Goal: Check status: Check status

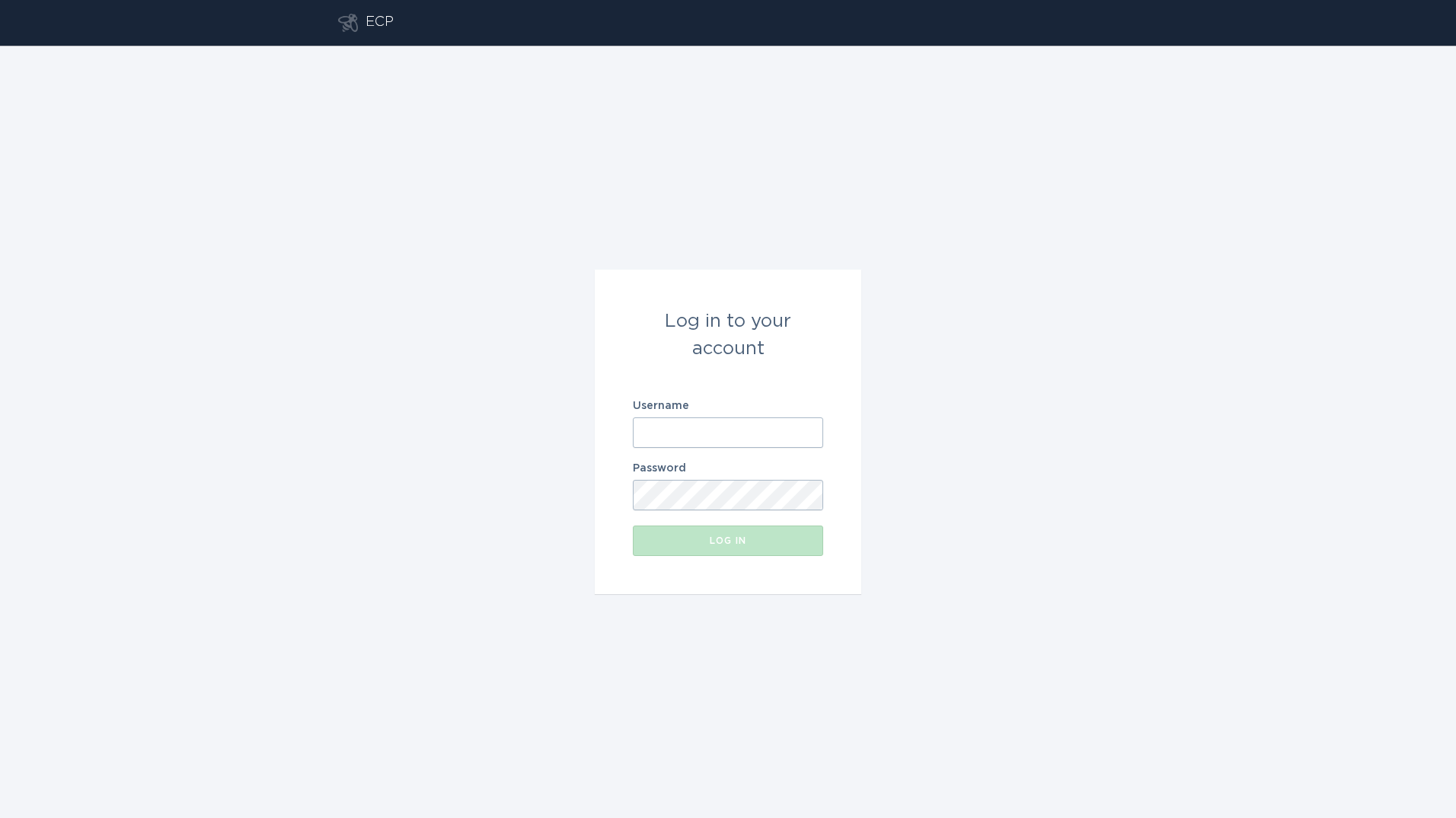
click at [753, 442] on input "Username" at bounding box center [728, 433] width 190 height 31
type input "[PERSON_NAME][EMAIL_ADDRESS][PERSON_NAME][DOMAIN_NAME]"
click at [633, 525] on button "Log in" at bounding box center [728, 541] width 190 height 31
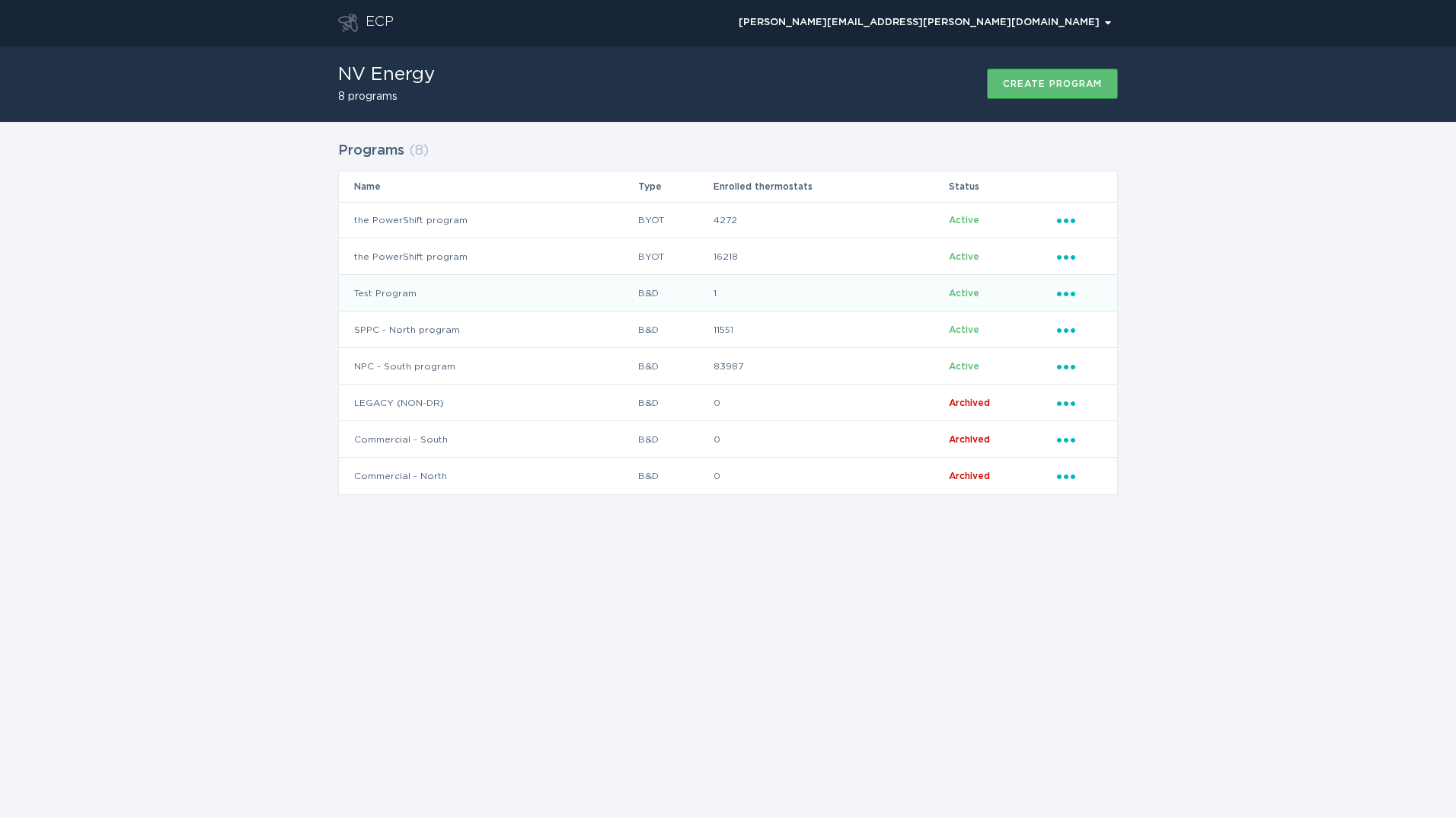
click at [470, 290] on td "Test Program" at bounding box center [488, 293] width 299 height 37
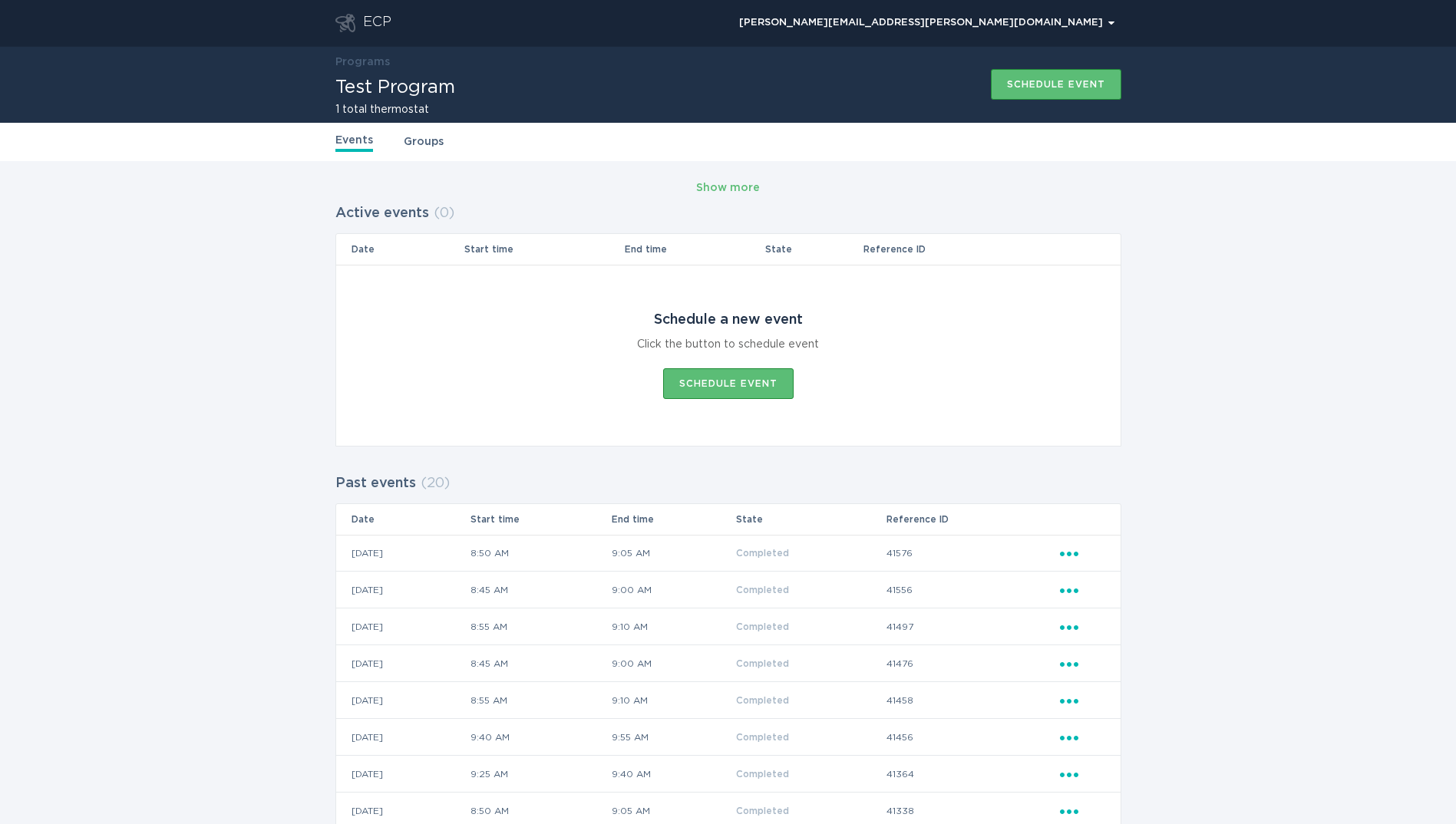
click at [439, 553] on td "[DATE]" at bounding box center [402, 553] width 134 height 37
click at [1062, 550] on icon "Ellipsis" at bounding box center [1071, 551] width 22 height 13
click at [1087, 566] on div "View event summary" at bounding box center [1140, 580] width 159 height 36
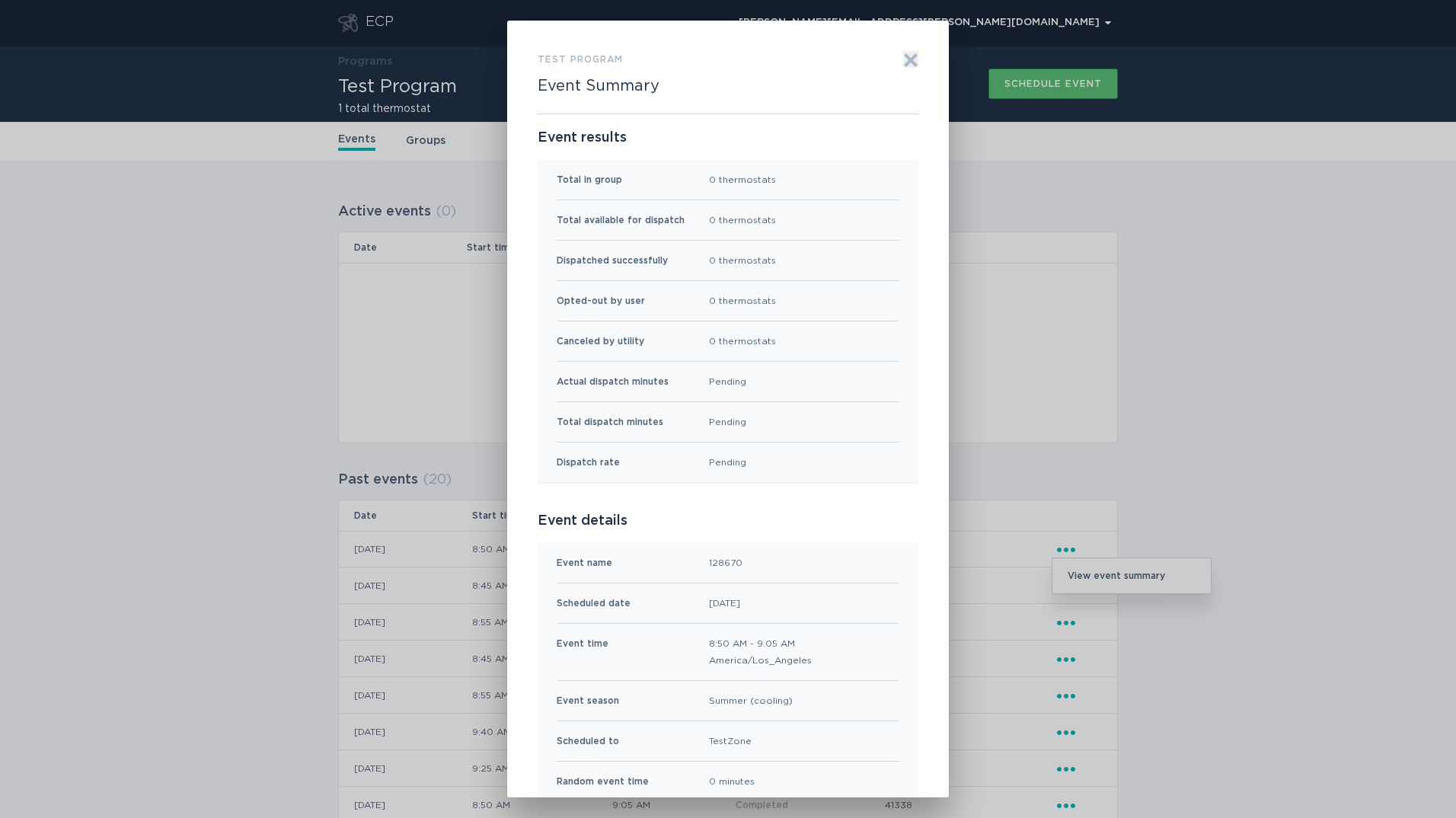
click at [228, 481] on div "Test Program Event Summary Exit Event results Total in group 0 thermostats Tota…" at bounding box center [728, 409] width 1456 height 818
click at [906, 57] on icon "Exit" at bounding box center [911, 59] width 12 height 12
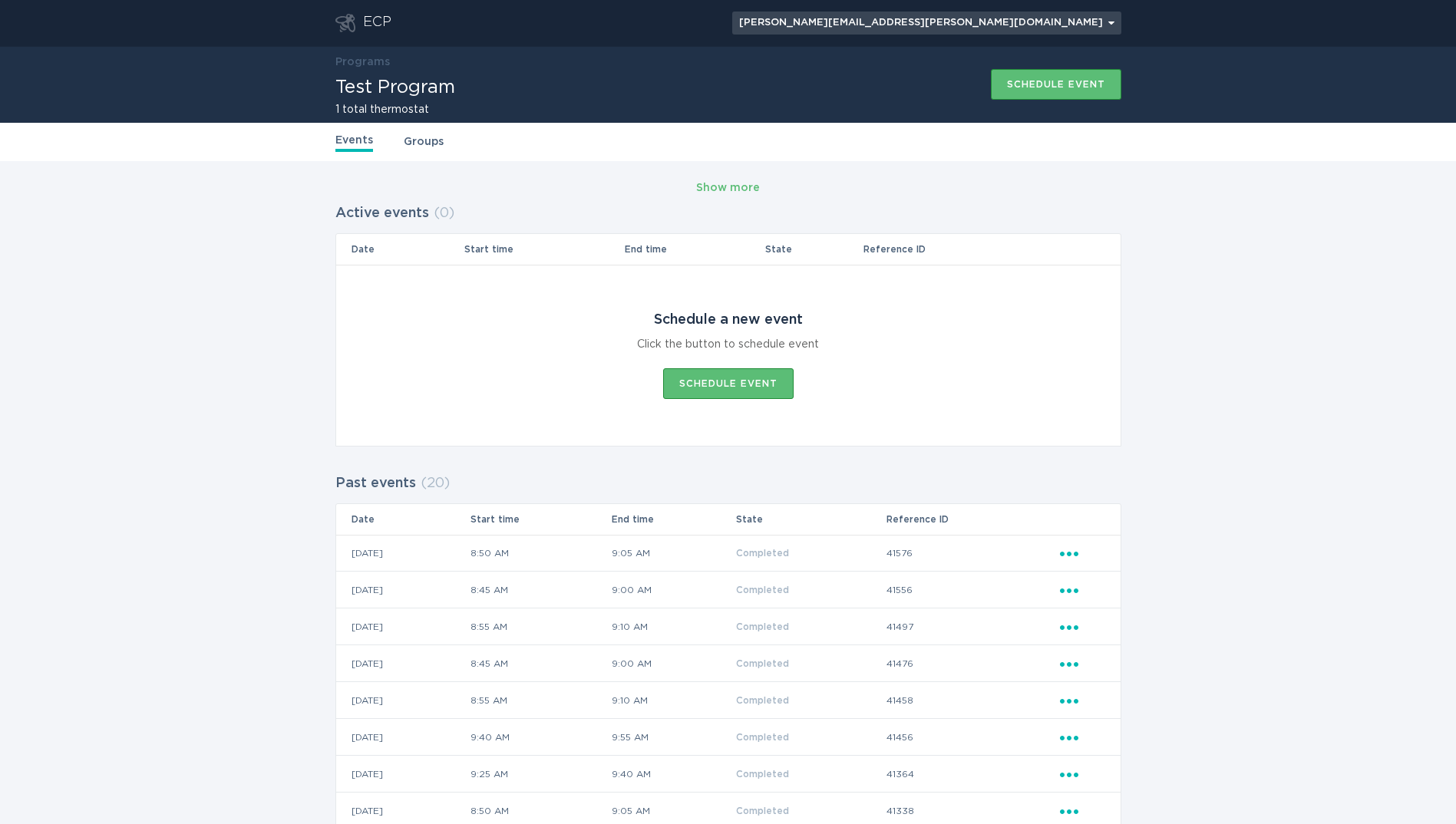
click at [1087, 25] on div "[PERSON_NAME][EMAIL_ADDRESS][PERSON_NAME][DOMAIN_NAME] Chevron" at bounding box center [926, 23] width 375 height 9
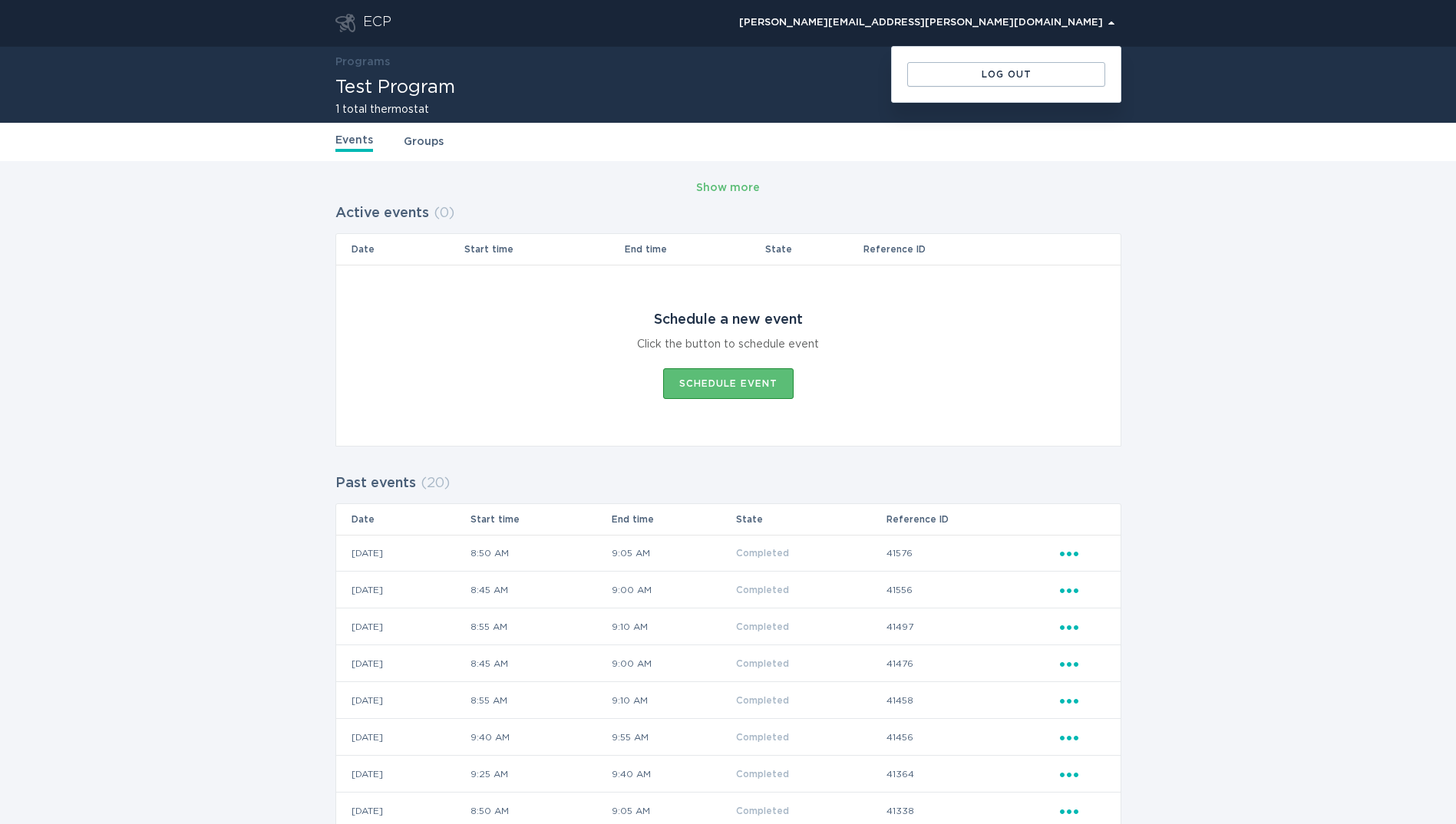
click at [1030, 60] on div "Log out" at bounding box center [1007, 74] width 229 height 55
click at [1004, 75] on div "Log out" at bounding box center [1006, 74] width 183 height 9
